Goal: Information Seeking & Learning: Learn about a topic

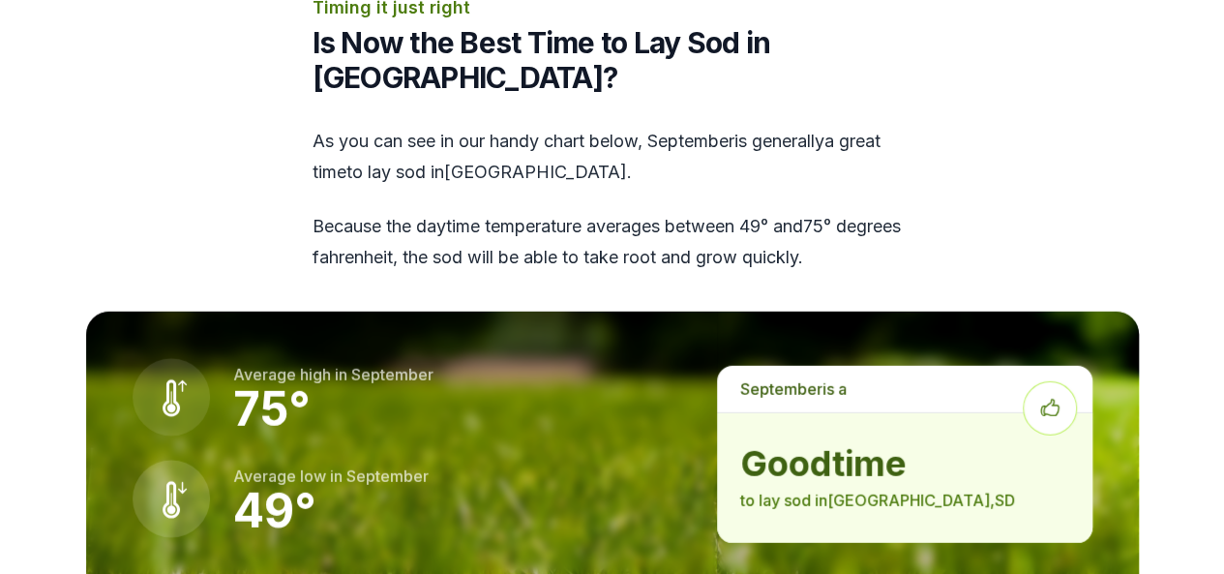
scroll to position [2612, 0]
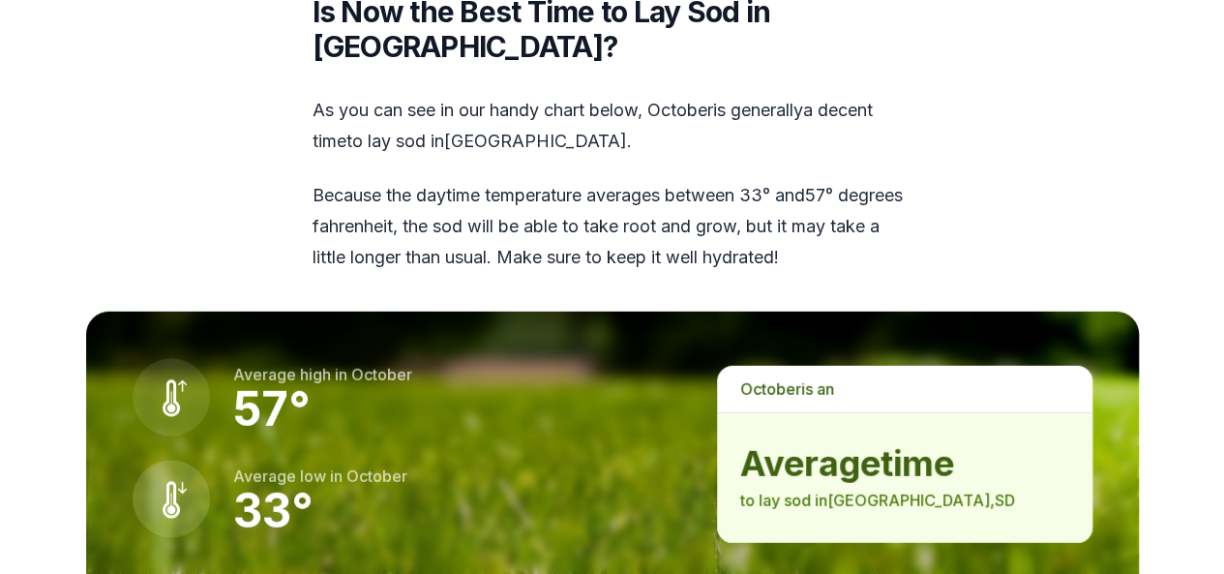
scroll to position [2709, 0]
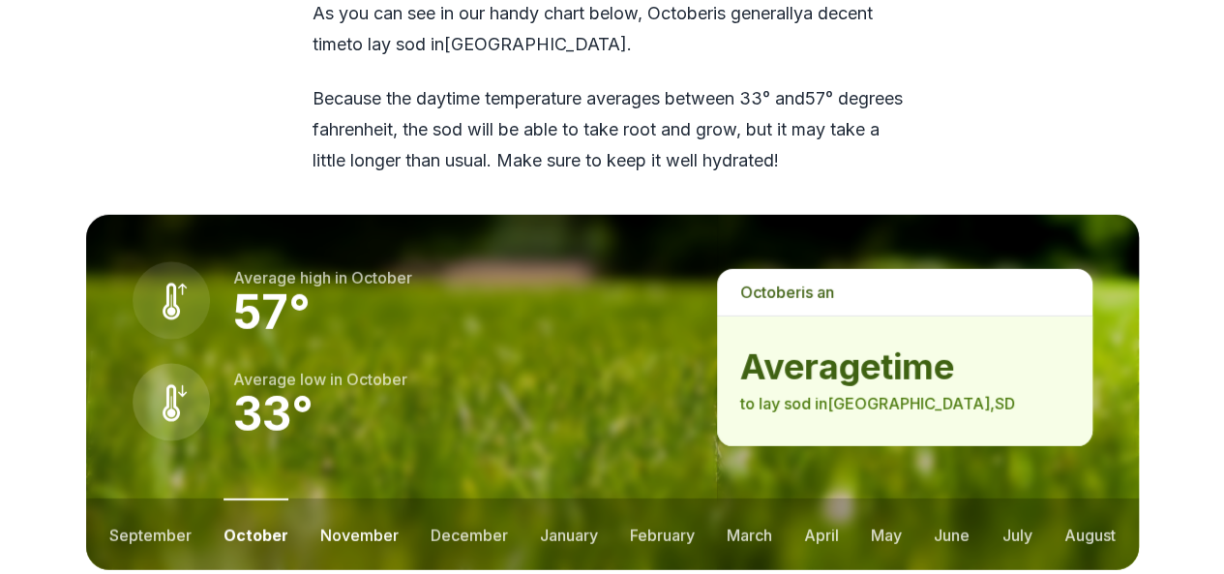
click at [324, 498] on button "november" at bounding box center [359, 534] width 78 height 72
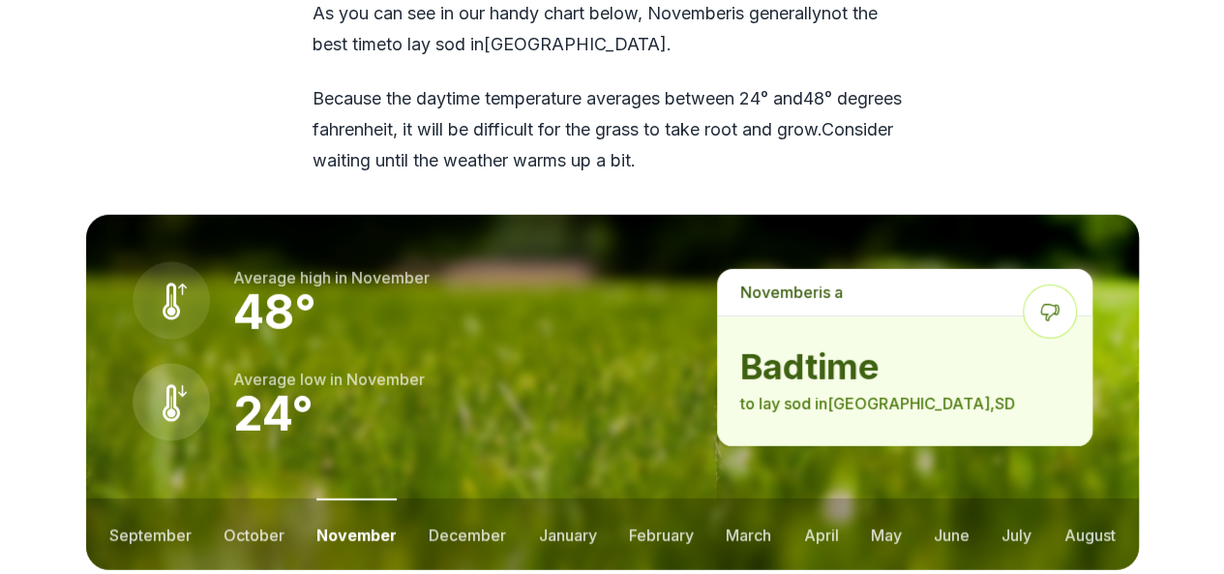
scroll to position [2806, 0]
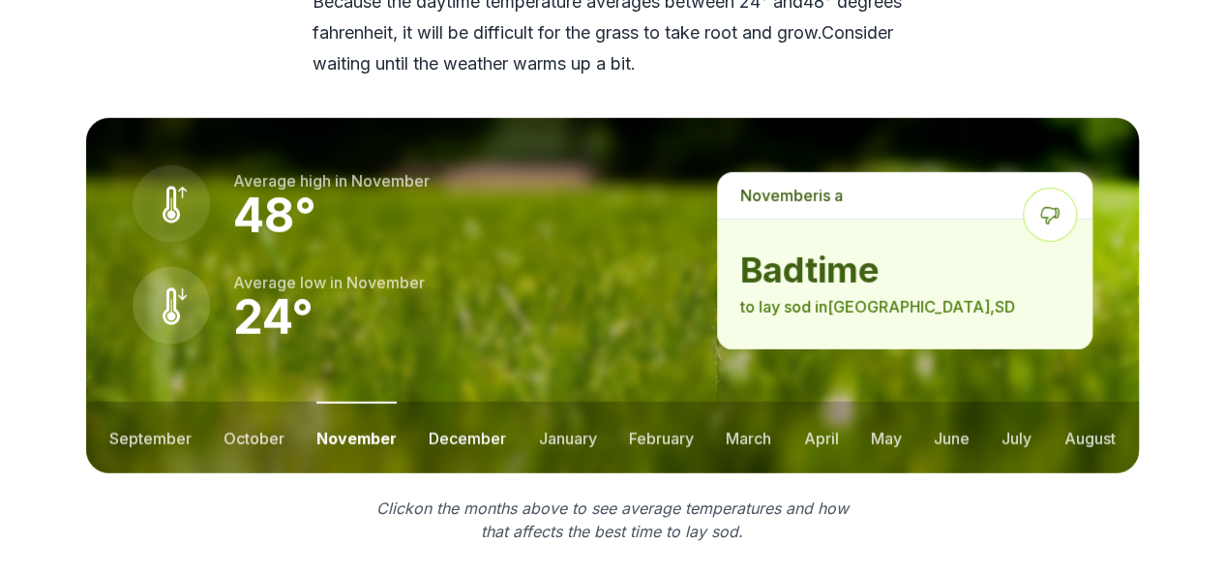
click at [456, 402] on button "december" at bounding box center [467, 438] width 77 height 72
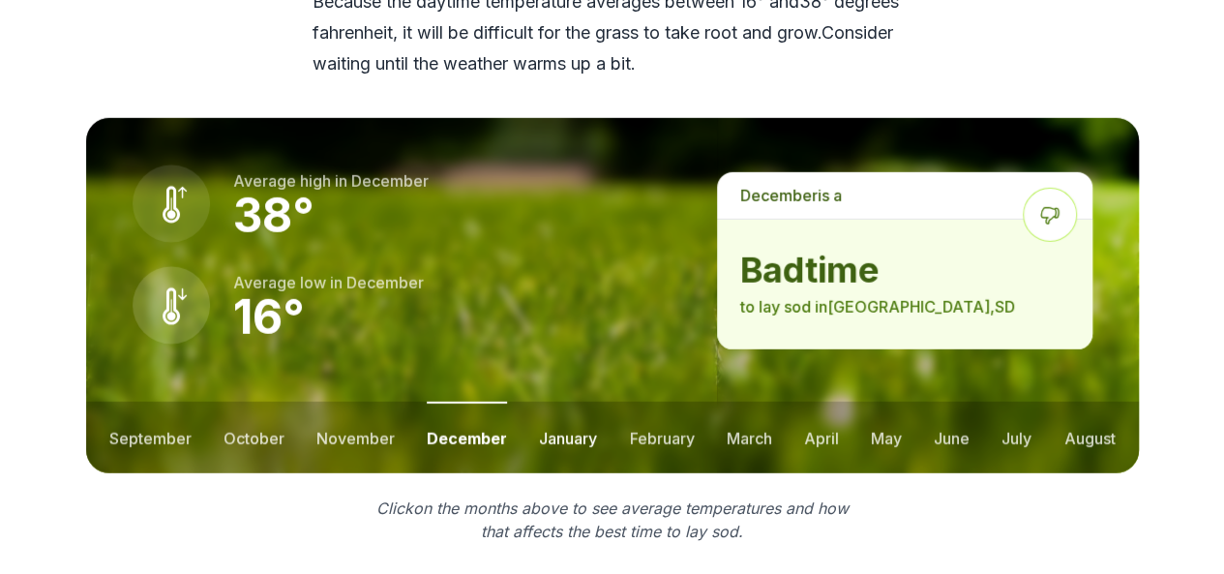
click at [555, 402] on button "january" at bounding box center [568, 438] width 58 height 72
click at [664, 402] on button "february" at bounding box center [664, 438] width 65 height 72
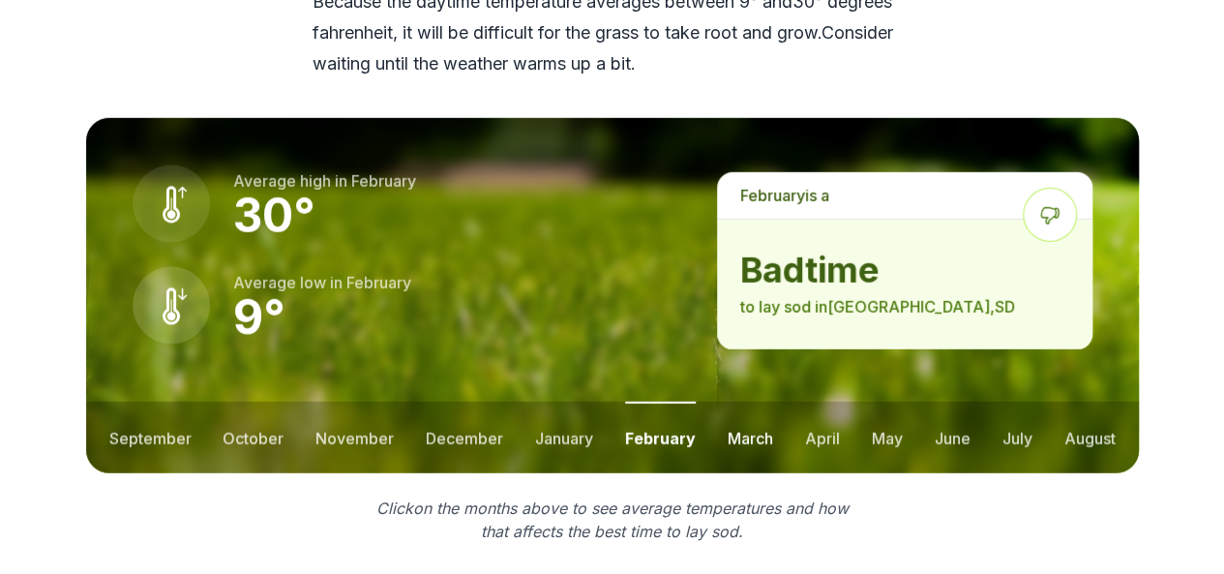
click at [737, 402] on button "march" at bounding box center [750, 438] width 45 height 72
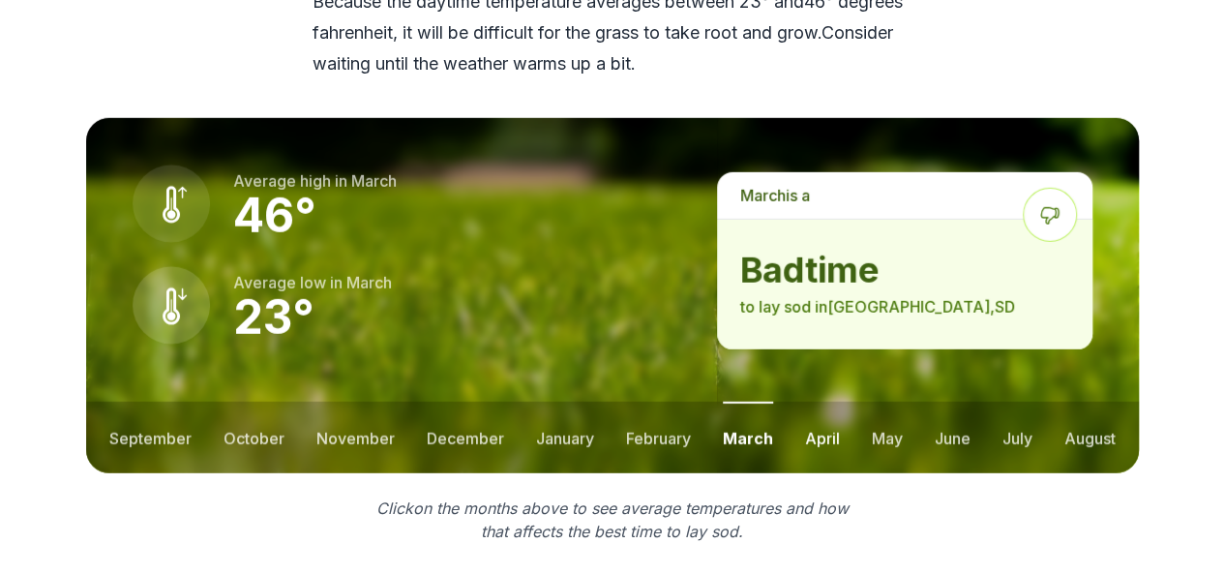
click at [805, 402] on button "april" at bounding box center [822, 438] width 35 height 72
click at [877, 402] on button "may" at bounding box center [885, 438] width 31 height 72
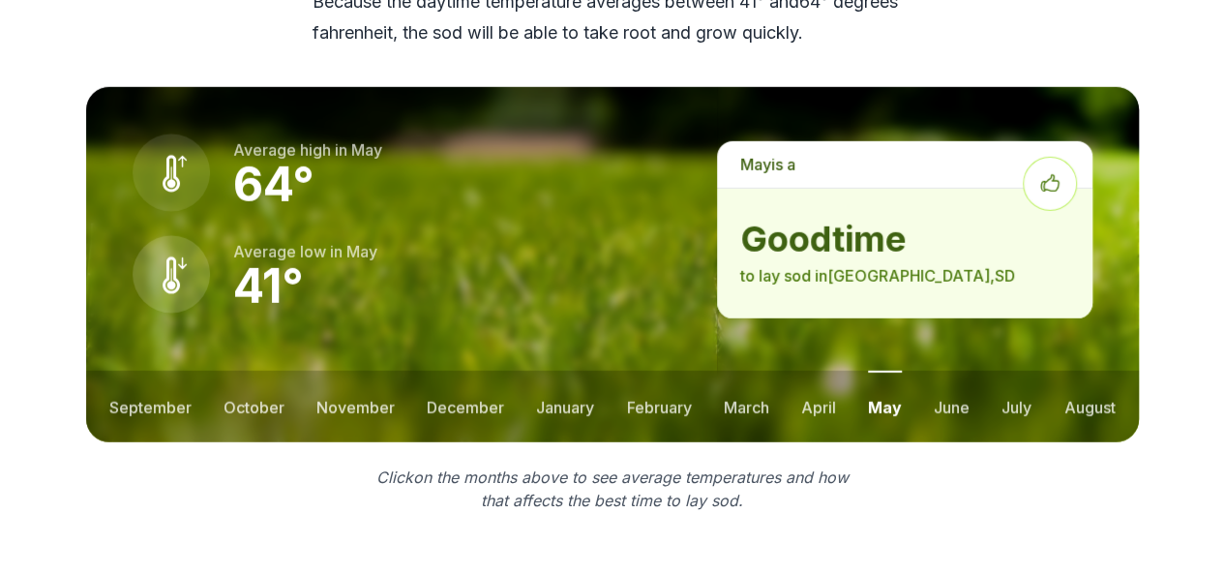
scroll to position [2709, 0]
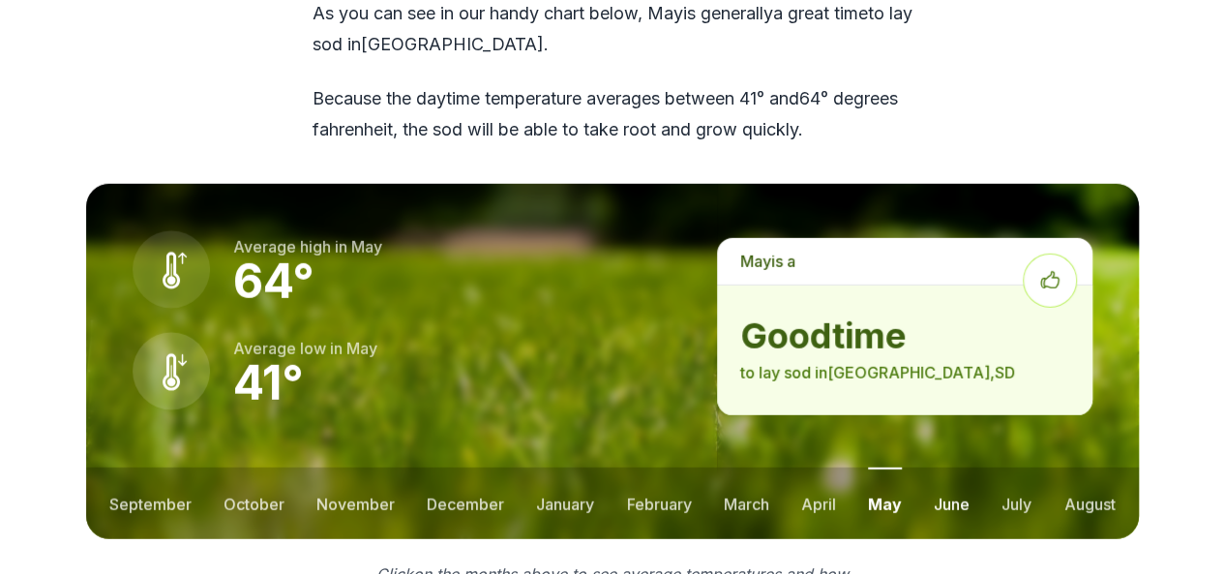
click at [939, 467] on button "june" at bounding box center [952, 503] width 36 height 72
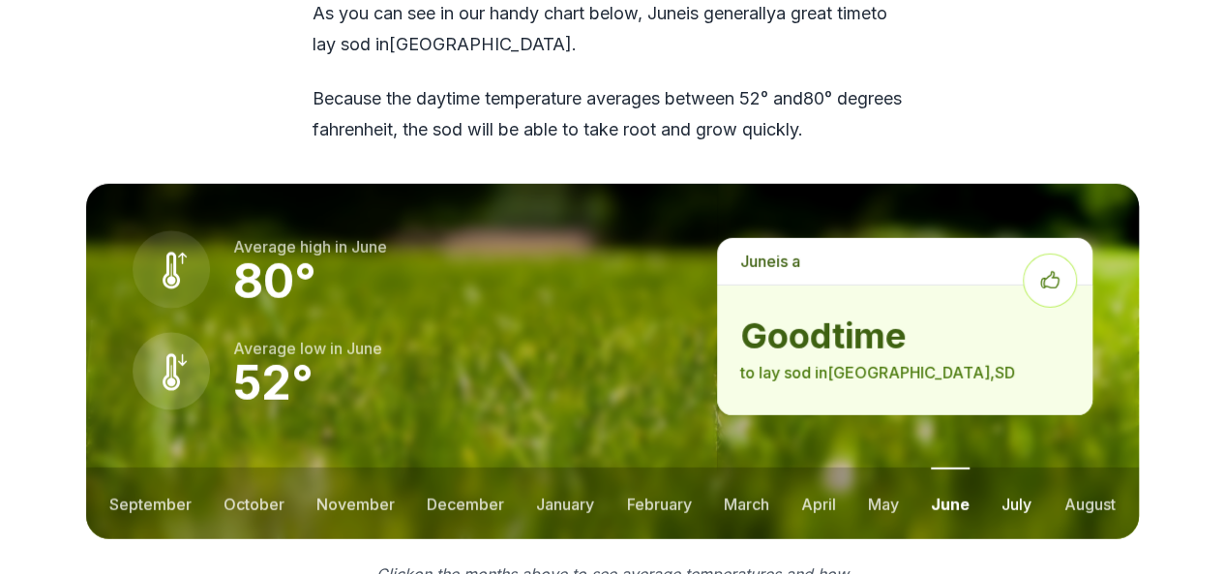
click at [1003, 467] on button "july" at bounding box center [1016, 503] width 30 height 72
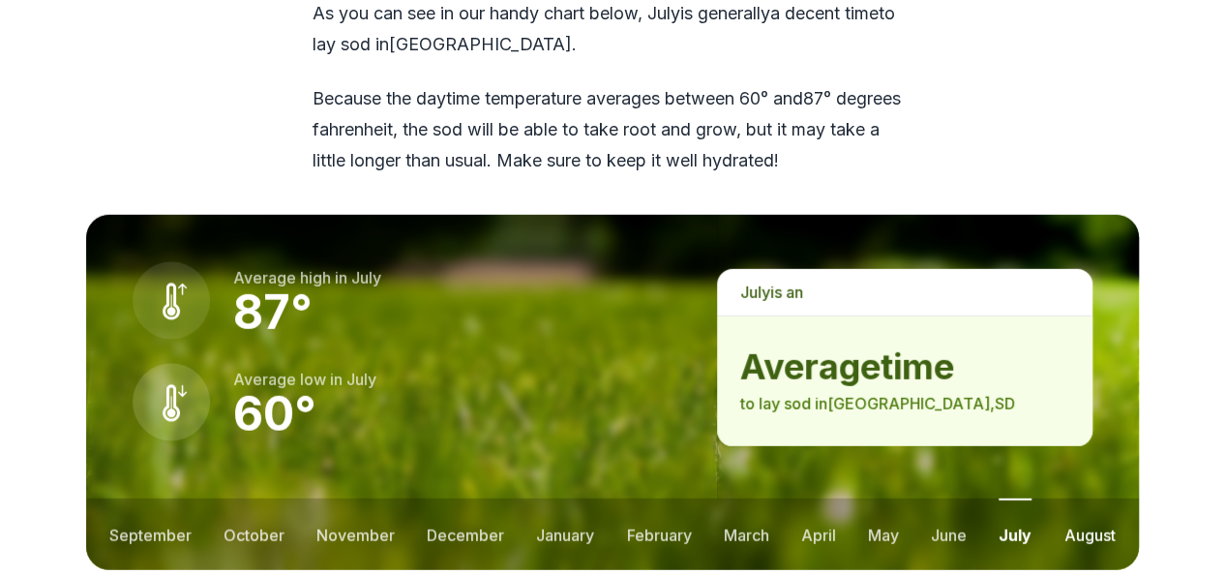
click at [1084, 498] on button "august" at bounding box center [1088, 534] width 51 height 72
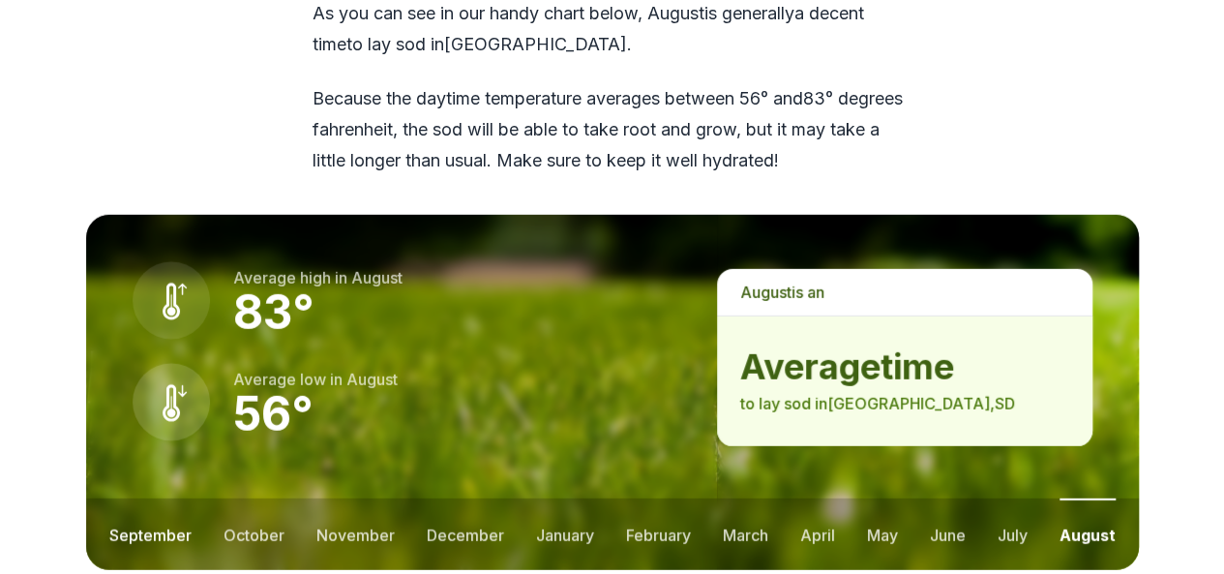
click at [153, 498] on button "september" at bounding box center [150, 534] width 82 height 72
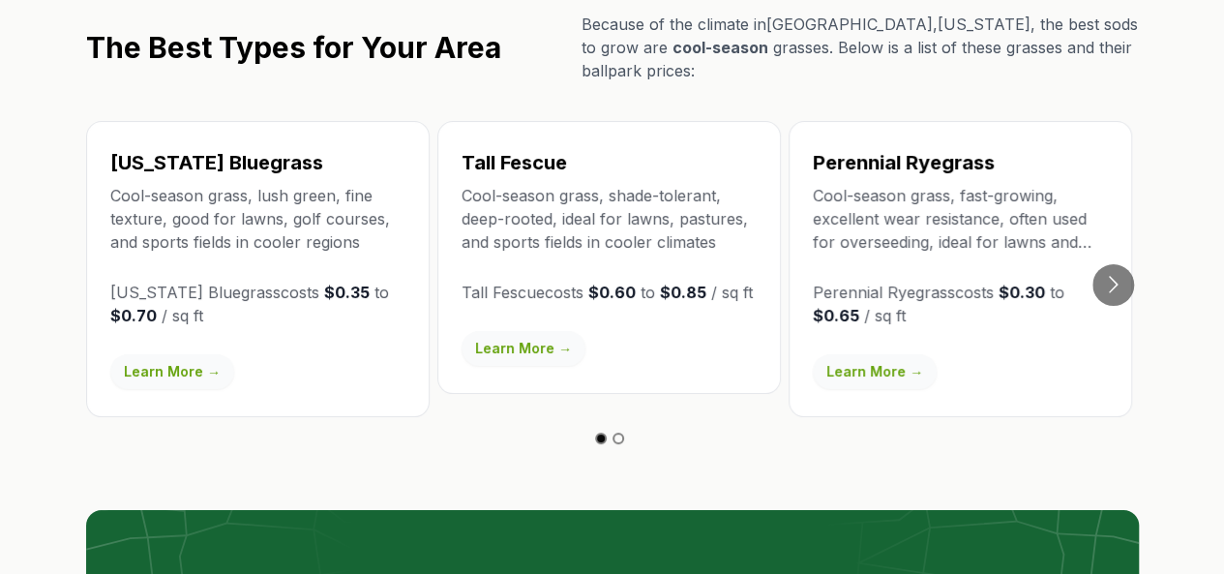
scroll to position [3580, 0]
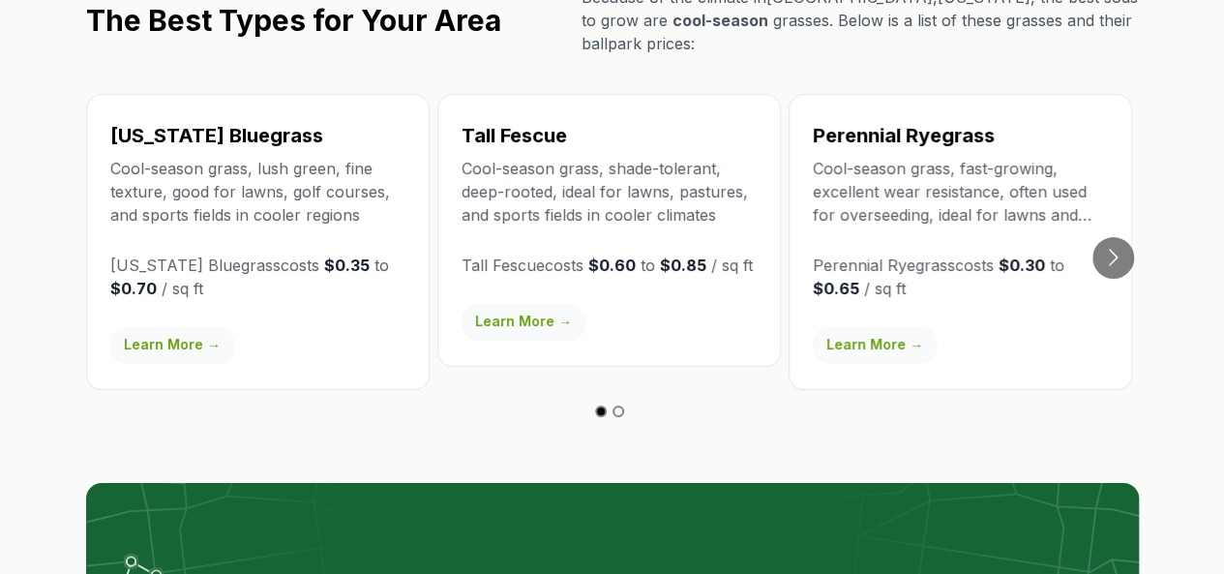
click at [613, 405] on button "Go to slide 2" at bounding box center [618, 411] width 12 height 12
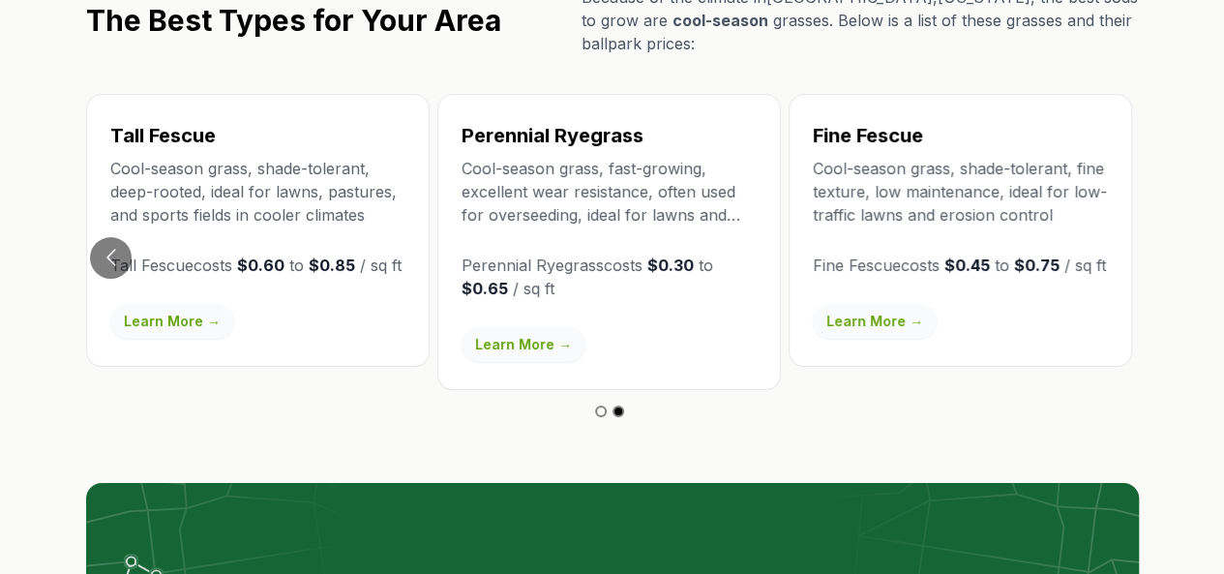
click at [602, 405] on button "Go to slide 1" at bounding box center [601, 411] width 12 height 12
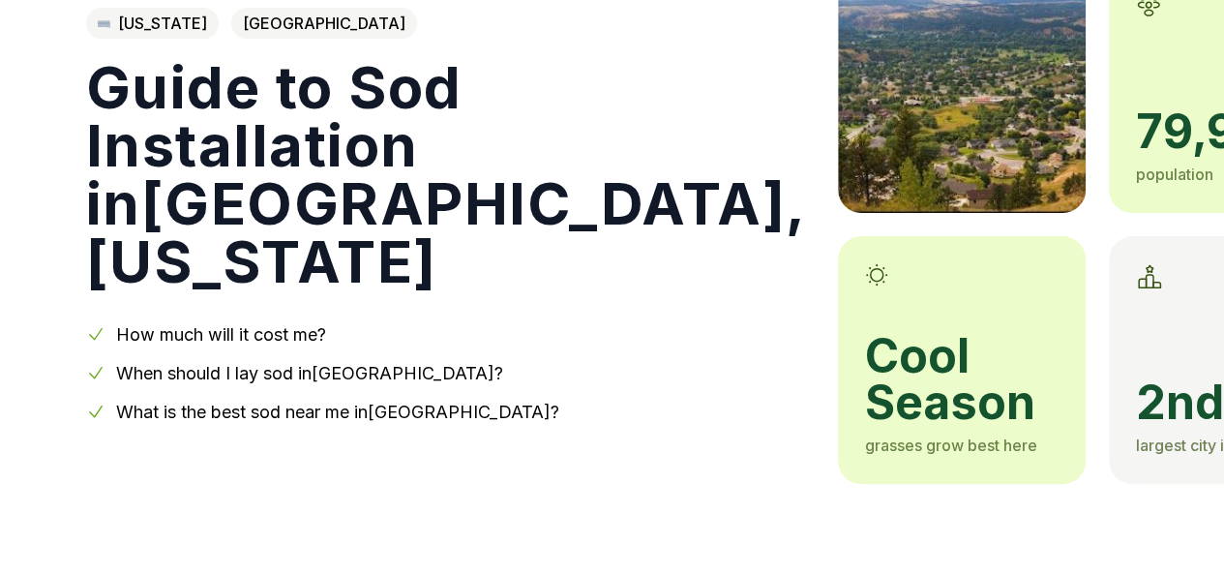
scroll to position [0, 0]
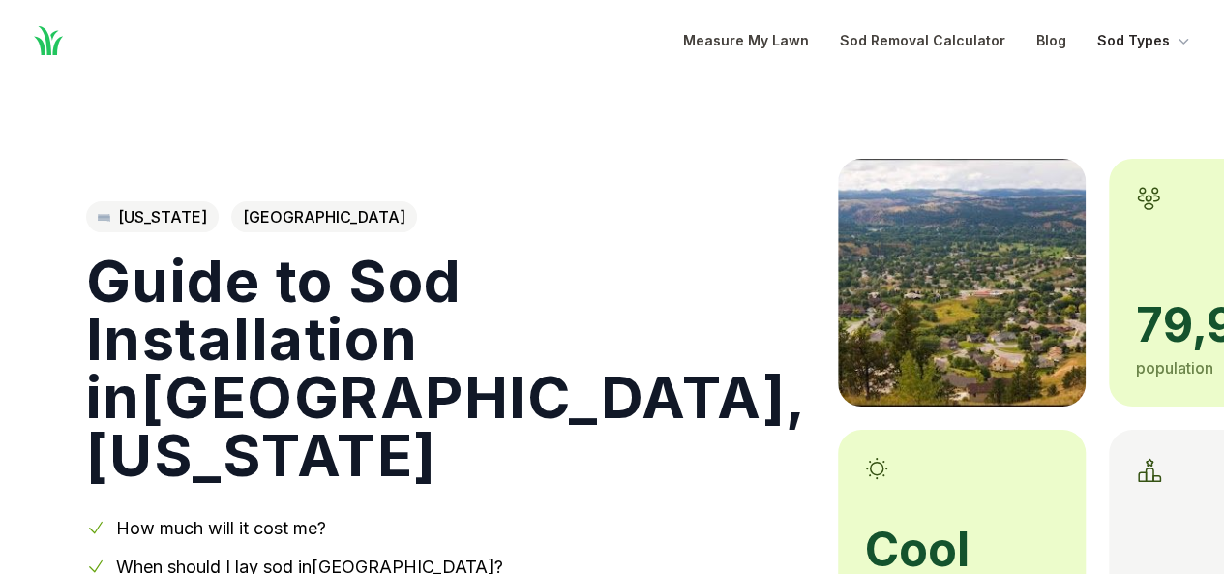
click at [1183, 38] on icon "Global" at bounding box center [1183, 40] width 19 height 19
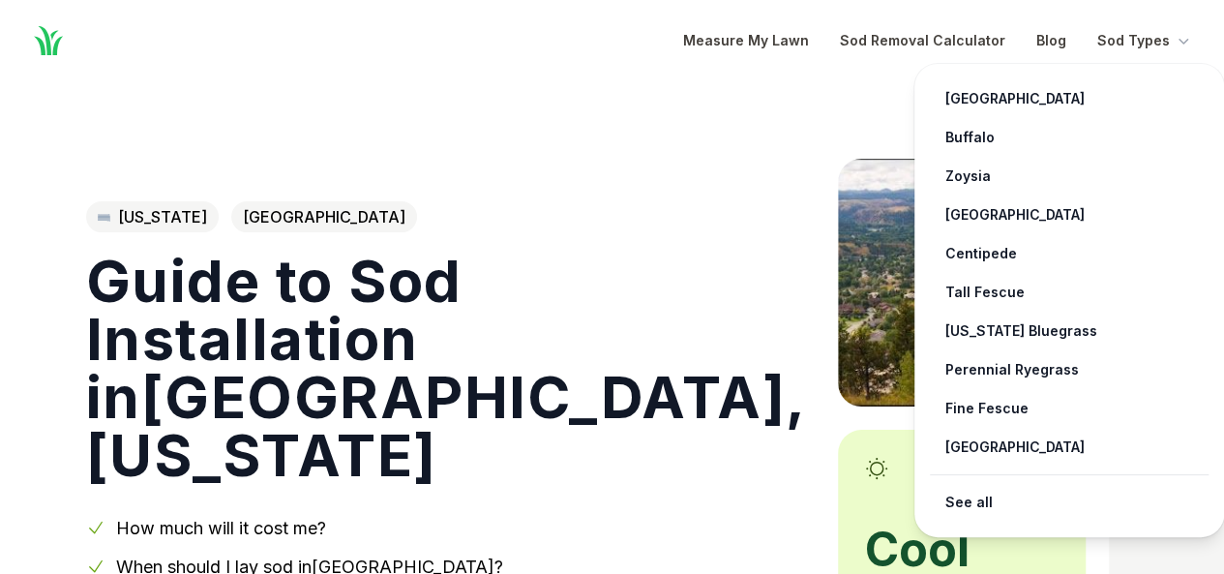
click at [858, 83] on section "[US_STATE] Pennington County Guide to Sod Installation in [GEOGRAPHIC_DATA] , […" at bounding box center [612, 379] width 1053 height 596
